Goal: Information Seeking & Learning: Understand process/instructions

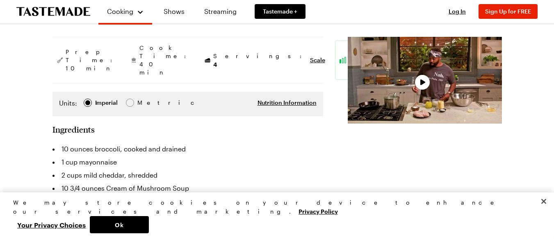
scroll to position [164, 0]
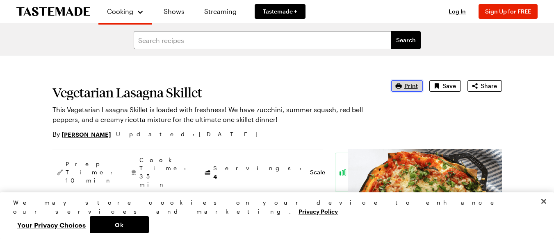
click at [411, 82] on span "Print" at bounding box center [411, 86] width 14 height 8
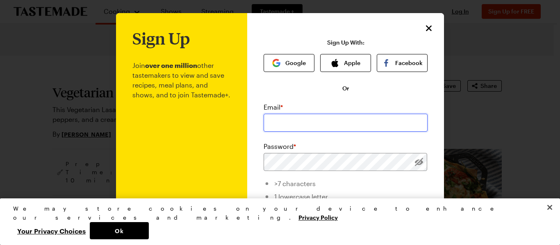
click at [308, 124] on input "email" at bounding box center [345, 123] width 164 height 18
click at [302, 60] on button "Google" at bounding box center [288, 63] width 51 height 18
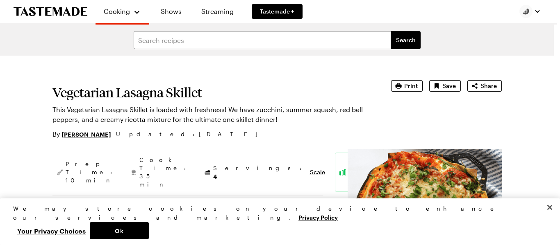
type textarea "x"
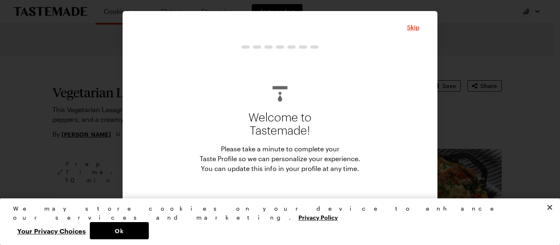
click at [284, 204] on button "Start" at bounding box center [280, 212] width 82 height 18
